Goal: Check status: Check status

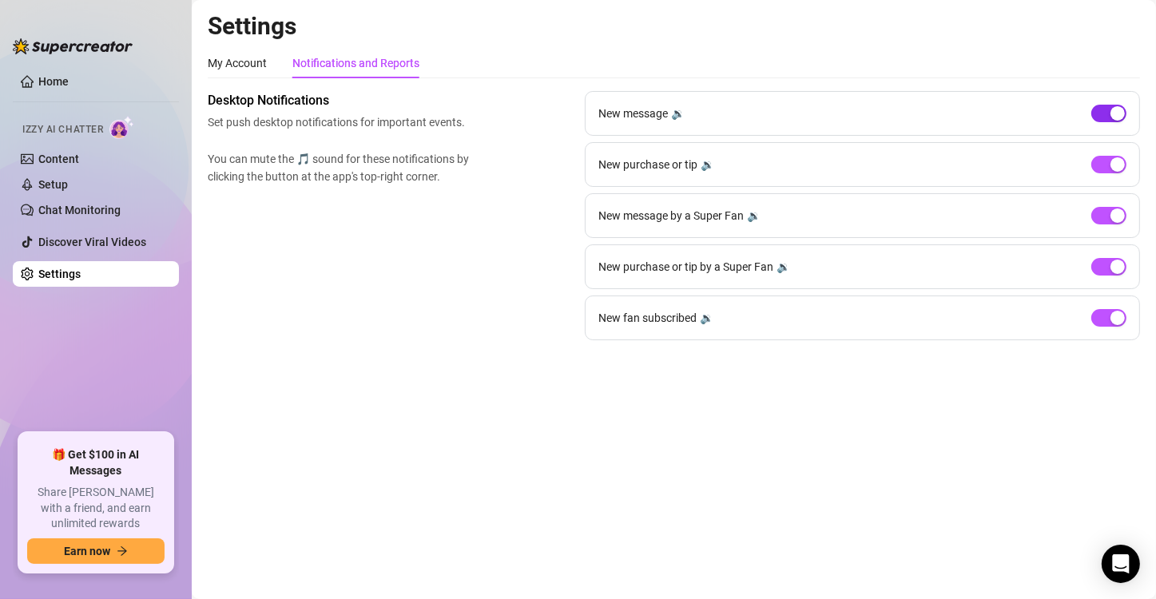
click at [1110, 109] on div "button" at bounding box center [1117, 113] width 14 height 14
click at [1114, 314] on div "button" at bounding box center [1117, 318] width 14 height 14
click at [61, 153] on link "Content" at bounding box center [58, 159] width 41 height 13
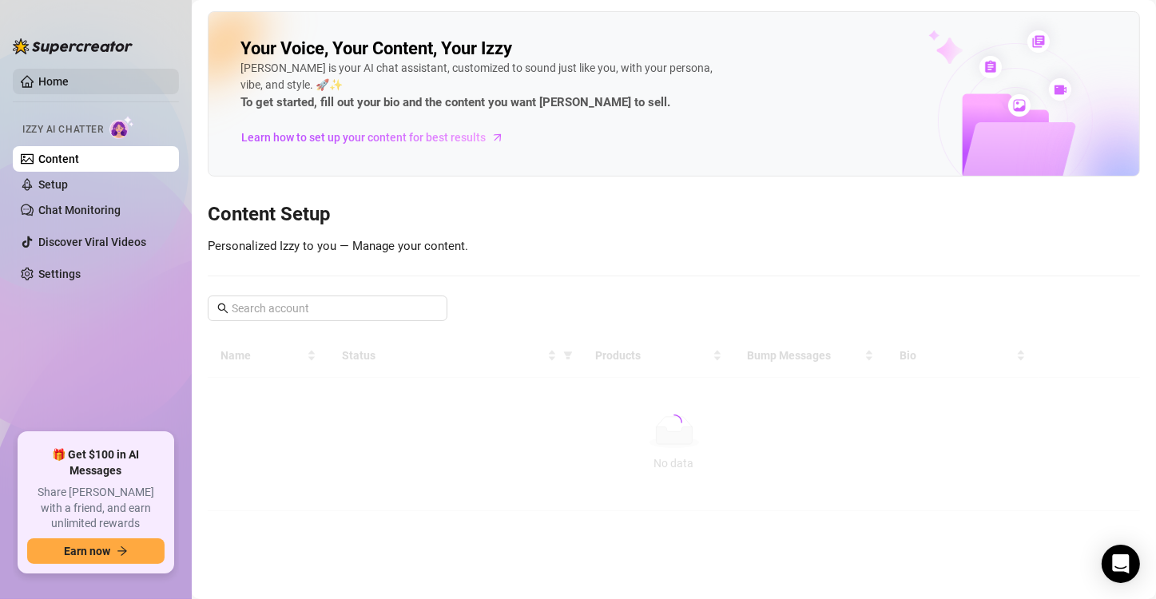
click at [53, 77] on link "Home" at bounding box center [53, 81] width 30 height 13
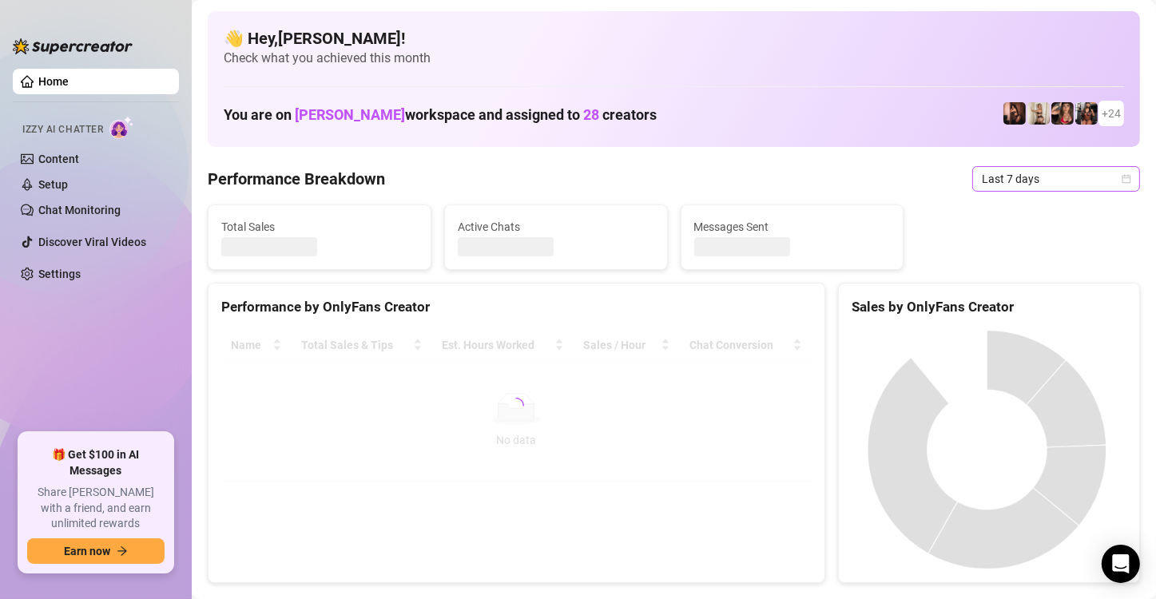
click at [1122, 180] on icon "calendar" at bounding box center [1127, 179] width 10 height 10
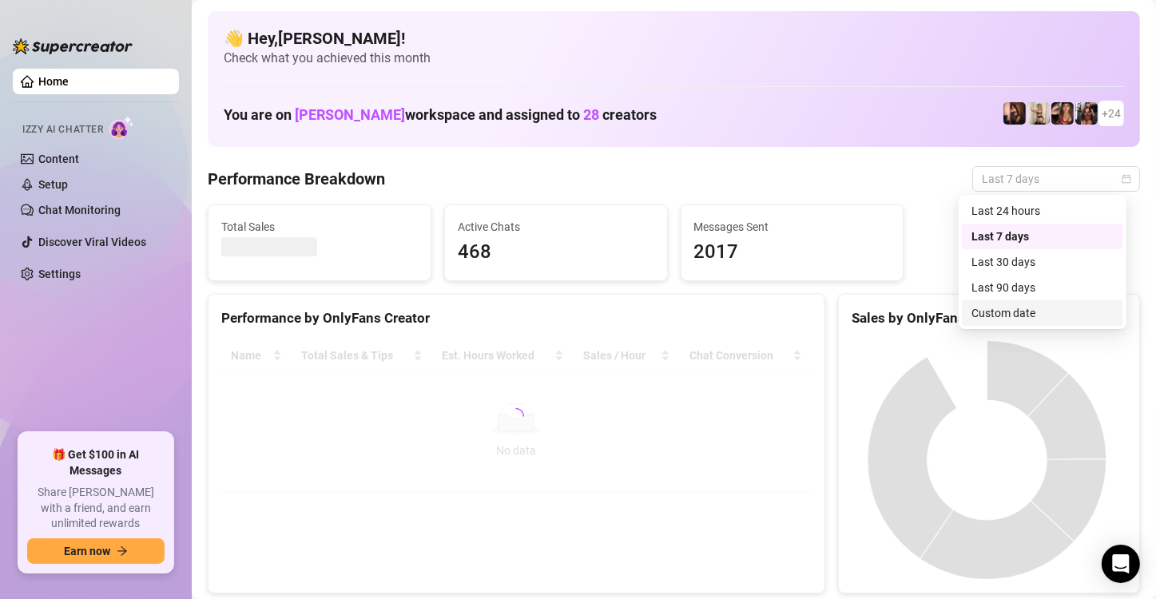
click at [1021, 312] on div "Custom date" at bounding box center [1042, 313] width 142 height 18
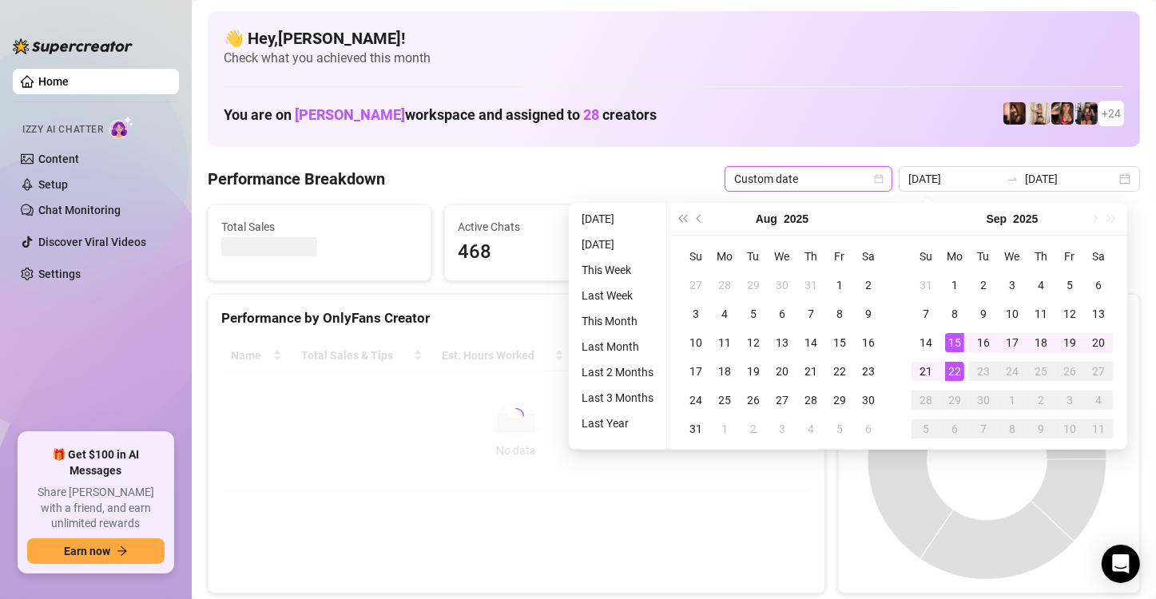
type input "[DATE]"
click at [956, 372] on div "22" at bounding box center [954, 371] width 19 height 19
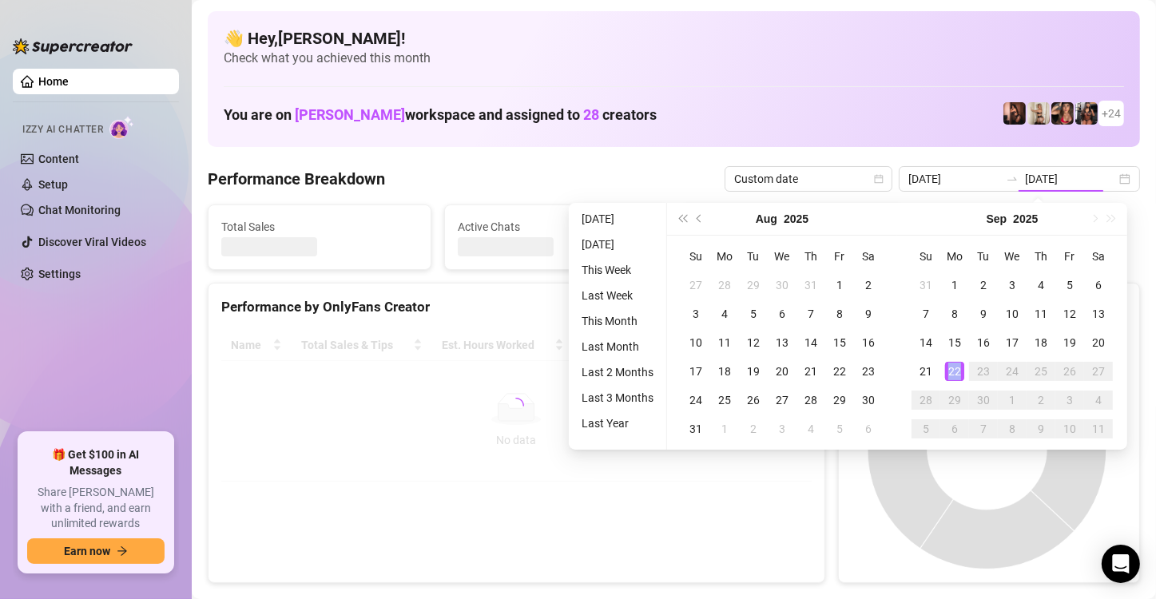
type input "[DATE]"
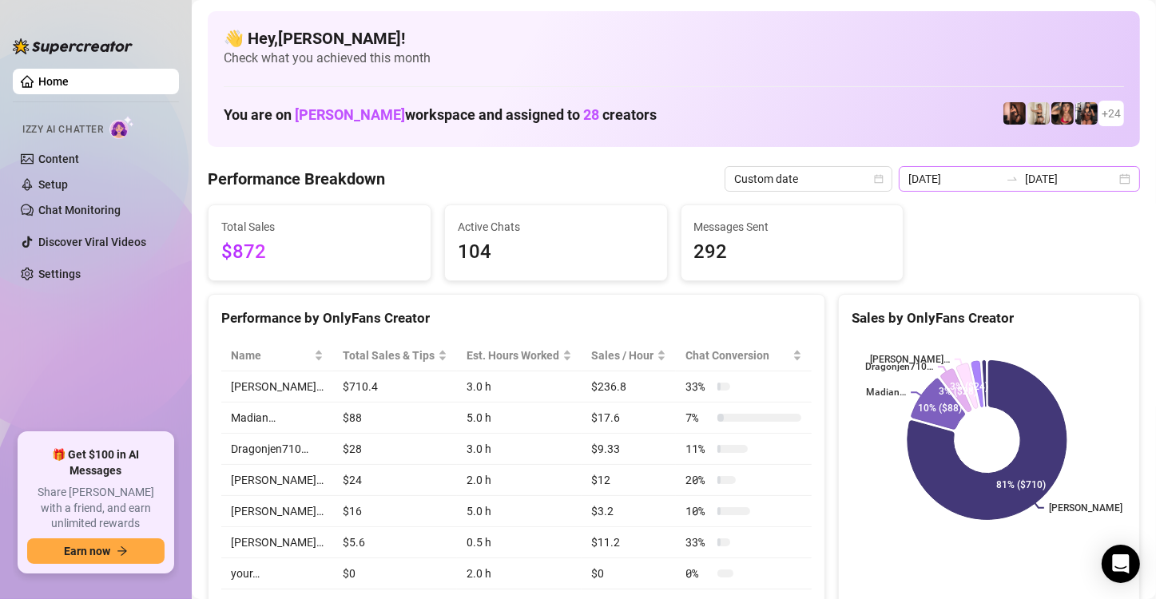
click at [1115, 180] on div "[DATE] [DATE]" at bounding box center [1019, 179] width 241 height 26
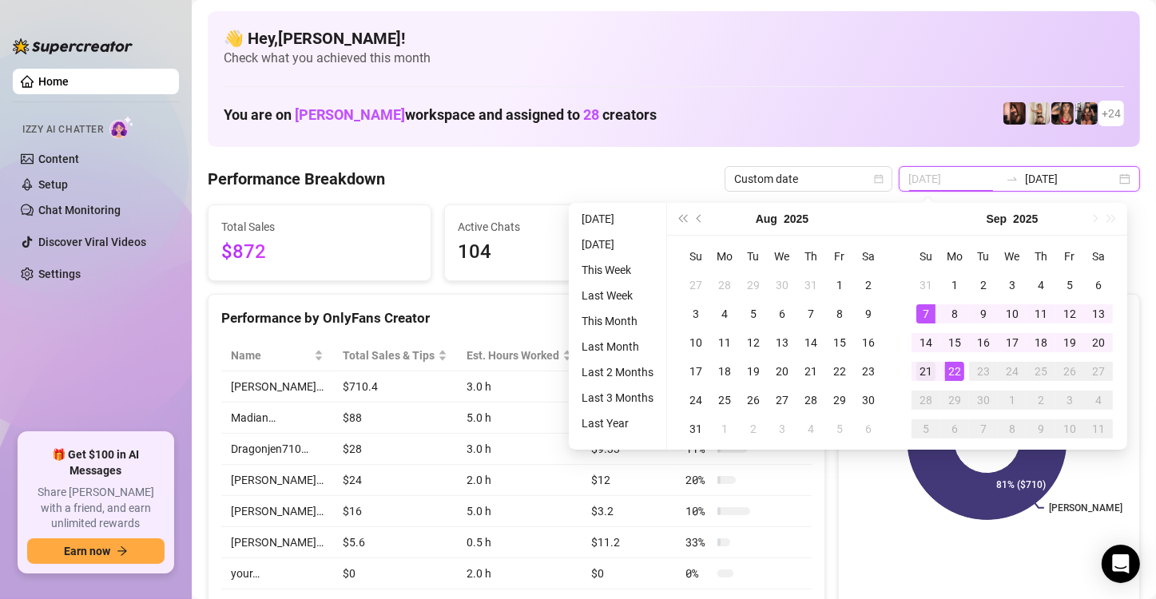
type input "[DATE]"
click at [928, 371] on div "21" at bounding box center [925, 371] width 19 height 19
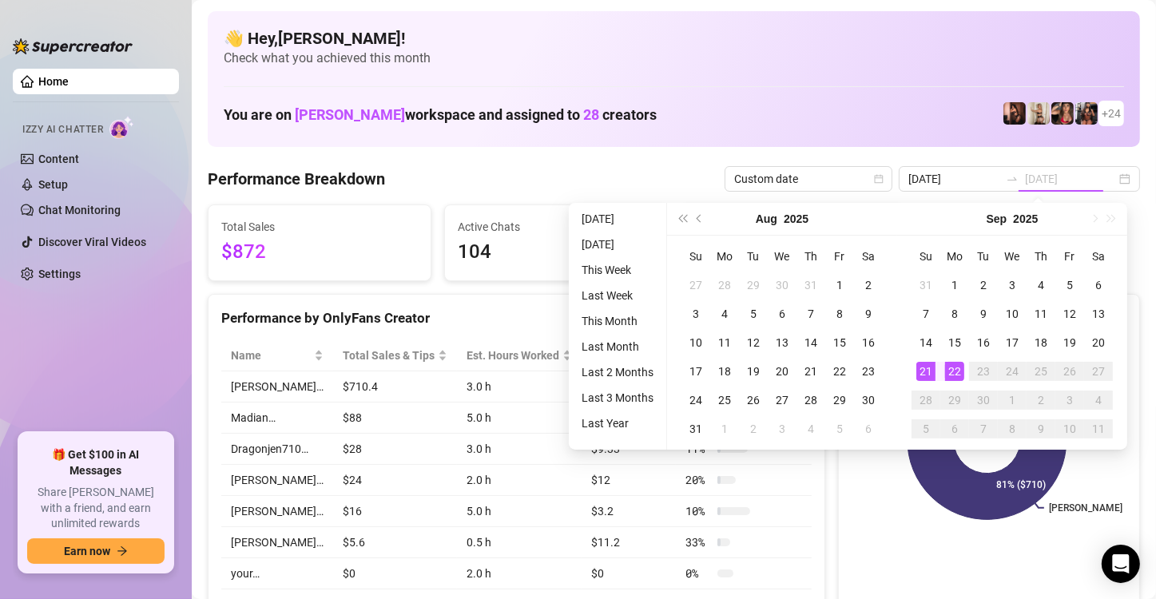
click at [928, 371] on div "21" at bounding box center [925, 371] width 19 height 19
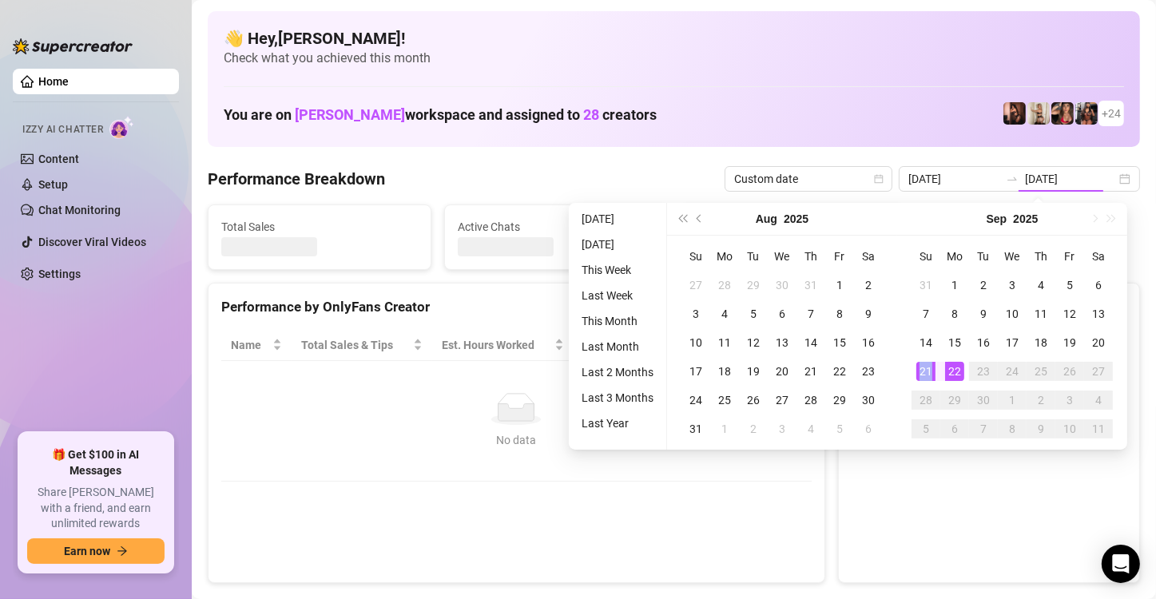
type input "[DATE]"
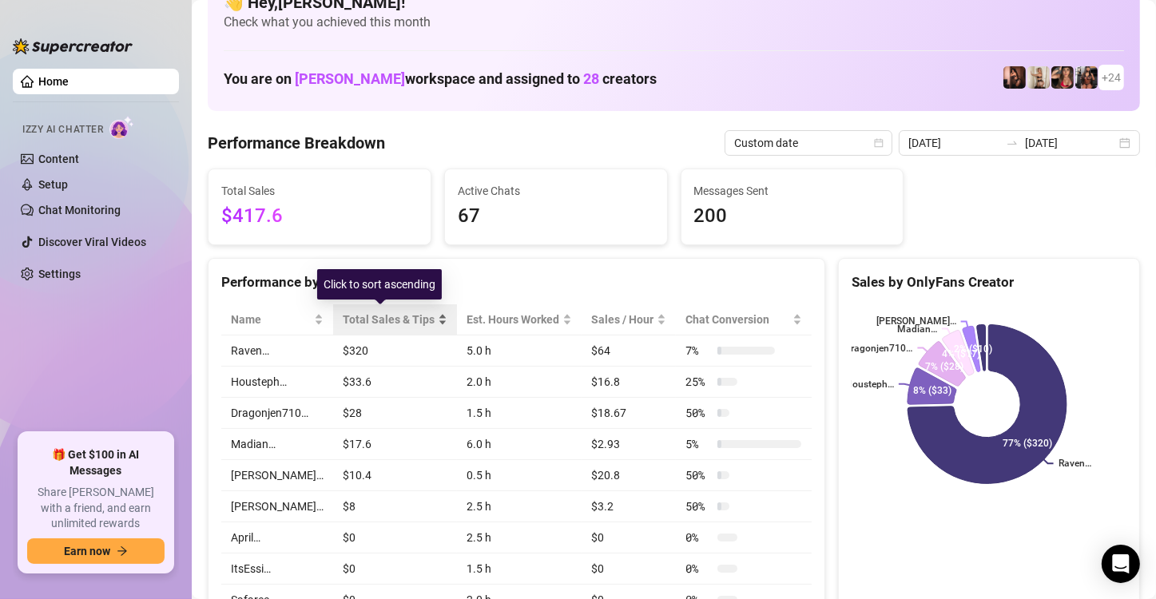
scroll to position [106, 0]
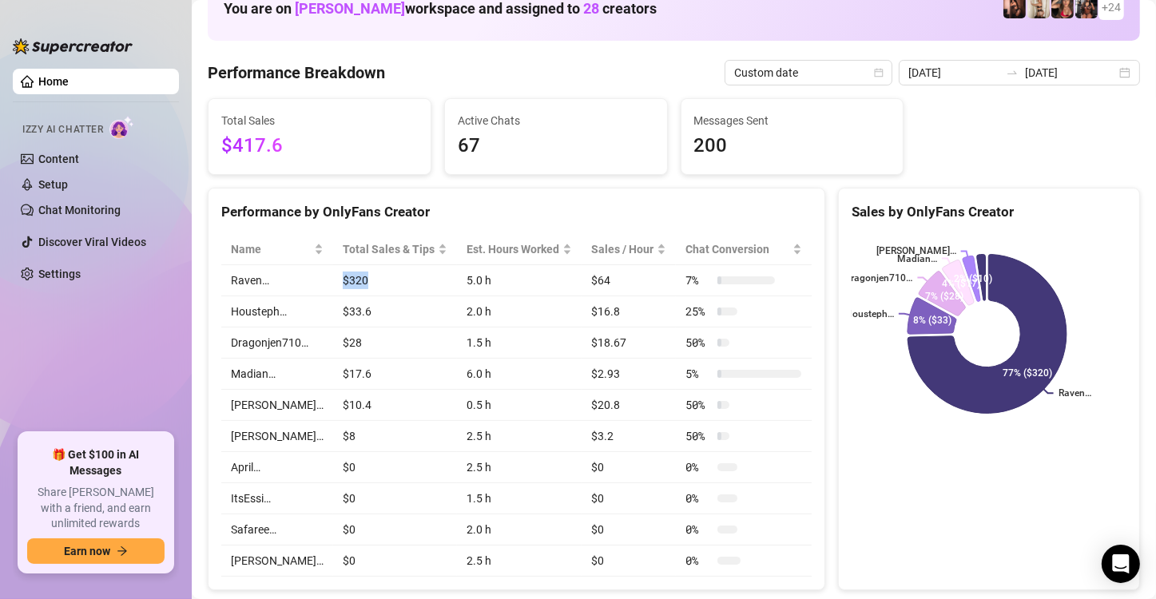
drag, startPoint x: 352, startPoint y: 276, endPoint x: 326, endPoint y: 276, distance: 25.6
click at [333, 276] on td "$320" at bounding box center [395, 280] width 124 height 31
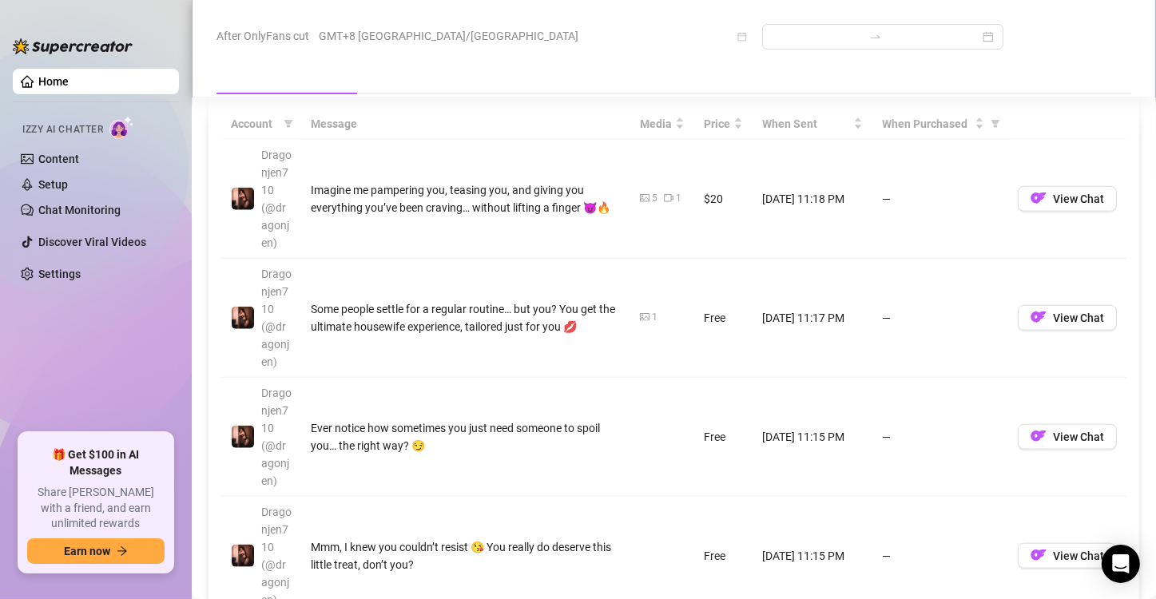
scroll to position [1651, 0]
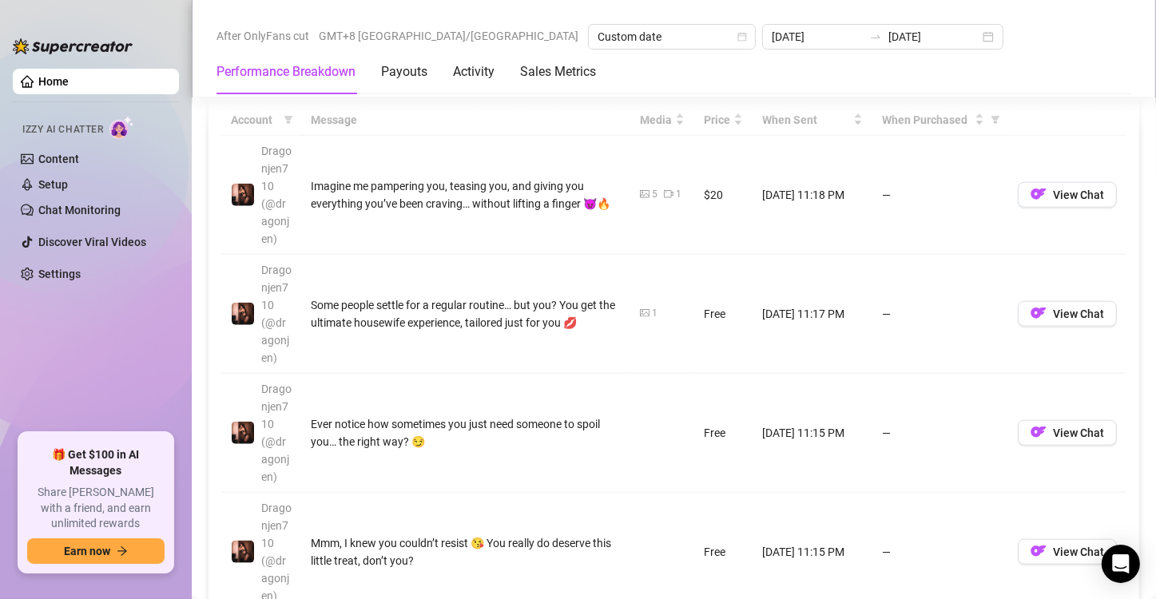
click at [1054, 77] on div "Performance Breakdown Payouts Activity Sales Metrics" at bounding box center [674, 72] width 915 height 45
